Goal: Check status: Check status

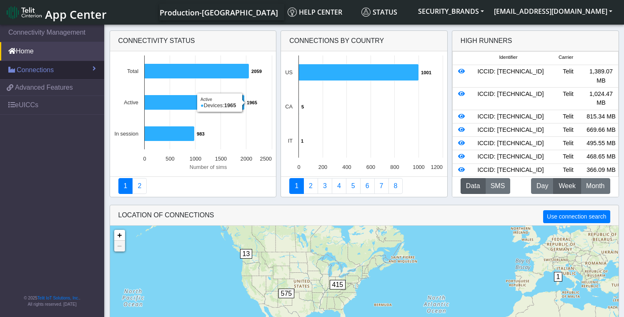
click at [52, 67] on span "Connections" at bounding box center [35, 70] width 37 height 10
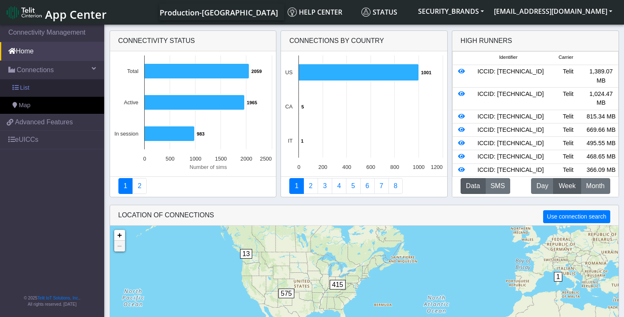
click at [28, 89] on span "List" at bounding box center [24, 87] width 9 height 9
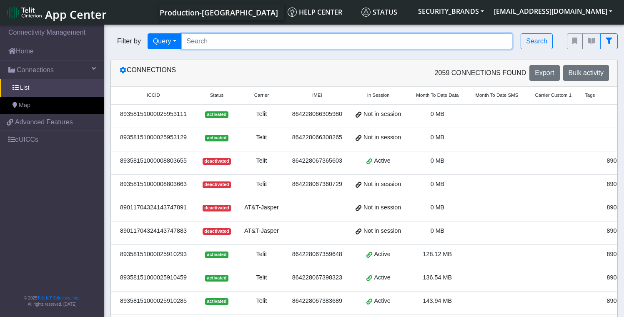
click at [206, 43] on input "Search..." at bounding box center [346, 41] width 331 height 16
paste input "89358151000025910731"
type input "89358151000025910731"
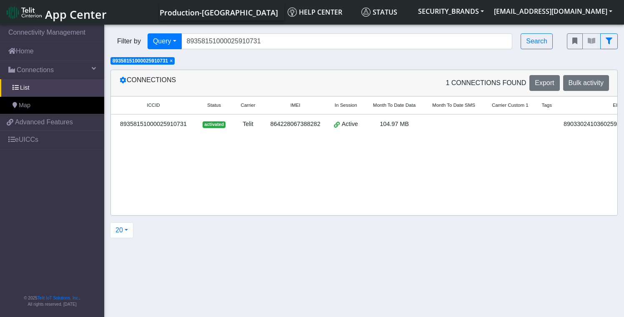
click at [133, 123] on div "89358151000025910731" at bounding box center [153, 124] width 75 height 9
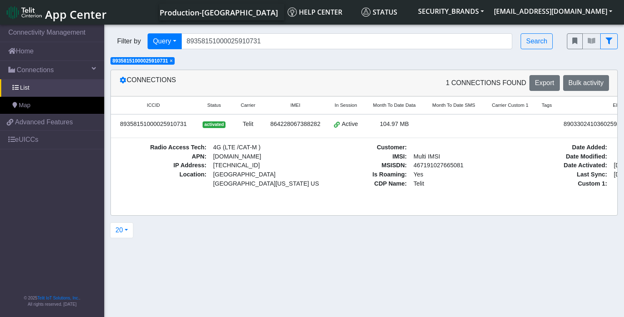
click at [355, 105] on span "In Session" at bounding box center [346, 105] width 23 height 7
click at [352, 125] on span "Active" at bounding box center [350, 124] width 16 height 9
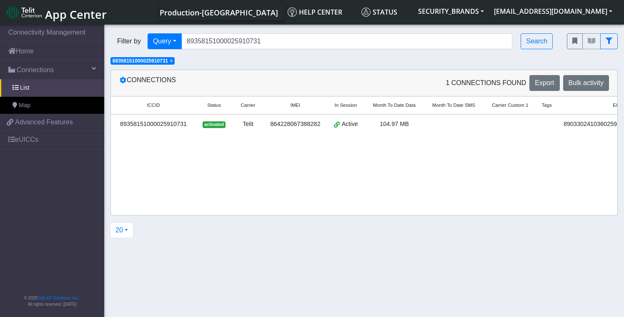
click at [352, 125] on span "Active" at bounding box center [350, 124] width 16 height 9
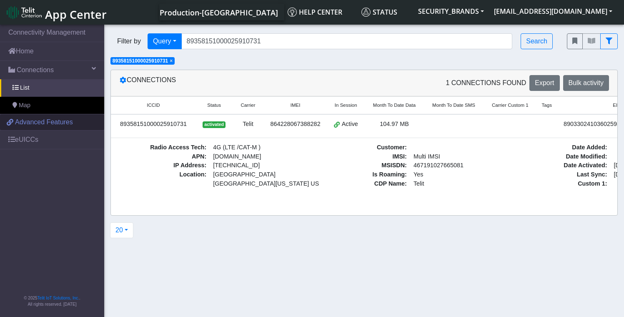
click at [67, 122] on span "Advanced Features" at bounding box center [44, 122] width 58 height 10
